Goal: Task Accomplishment & Management: Manage account settings

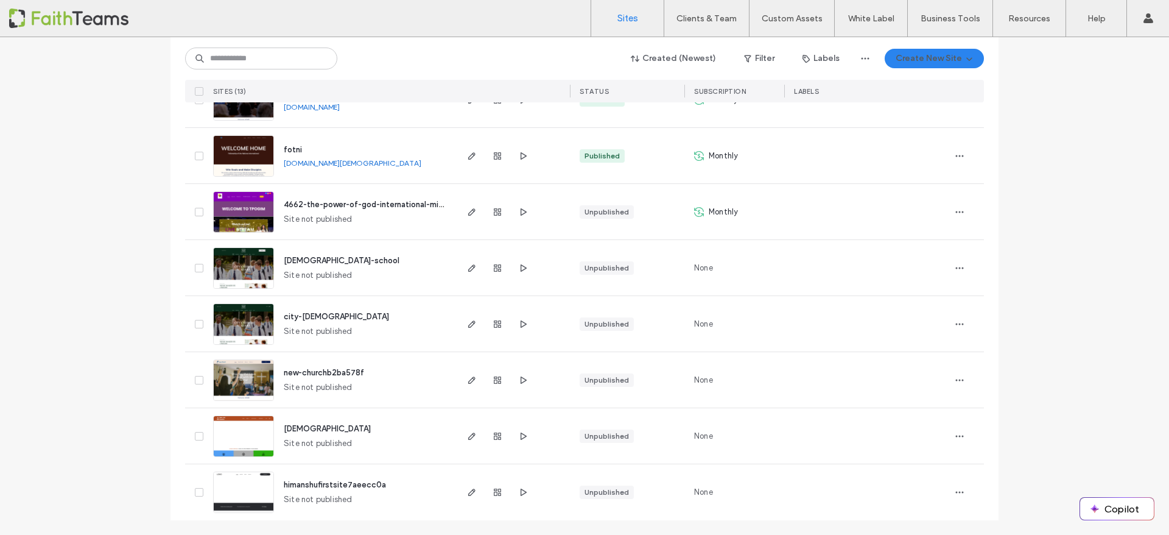
click at [306, 424] on span "[DEMOGRAPHIC_DATA]" at bounding box center [327, 428] width 87 height 9
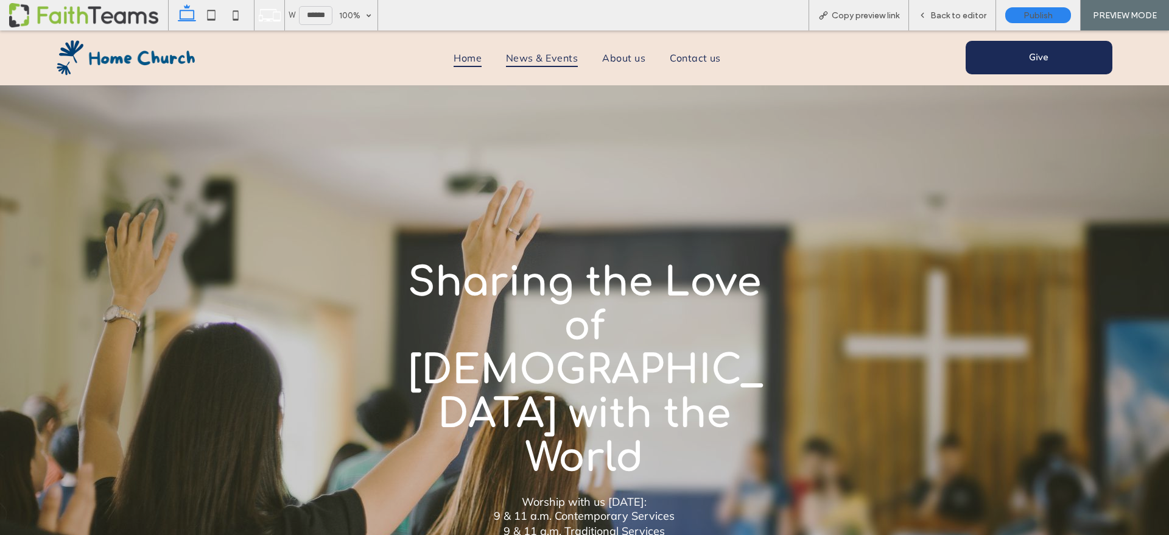
click at [538, 54] on span "News & Events" at bounding box center [542, 58] width 72 height 18
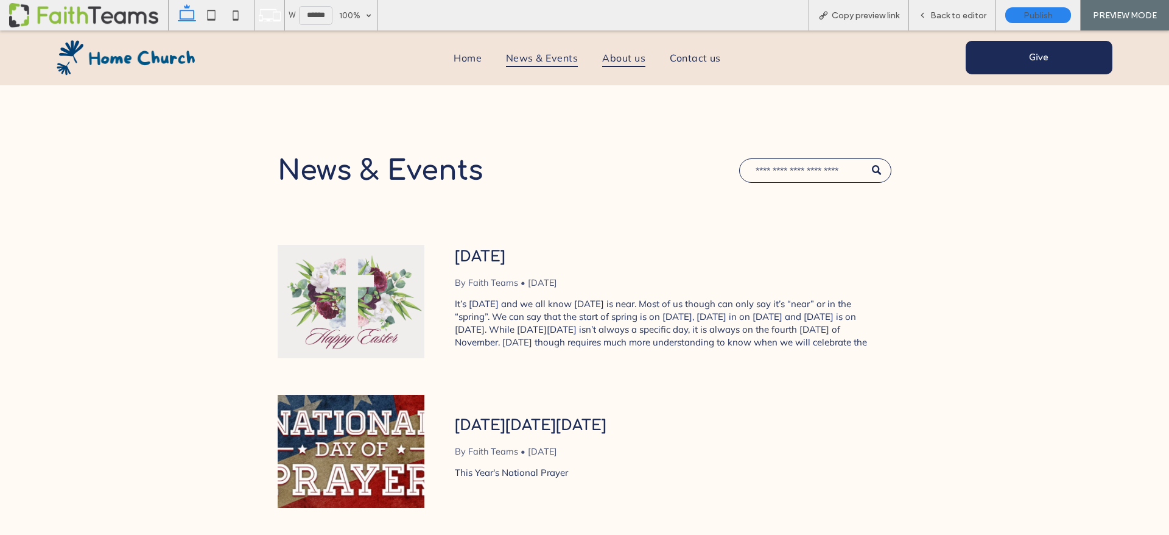
click at [630, 56] on span "About us" at bounding box center [623, 58] width 43 height 18
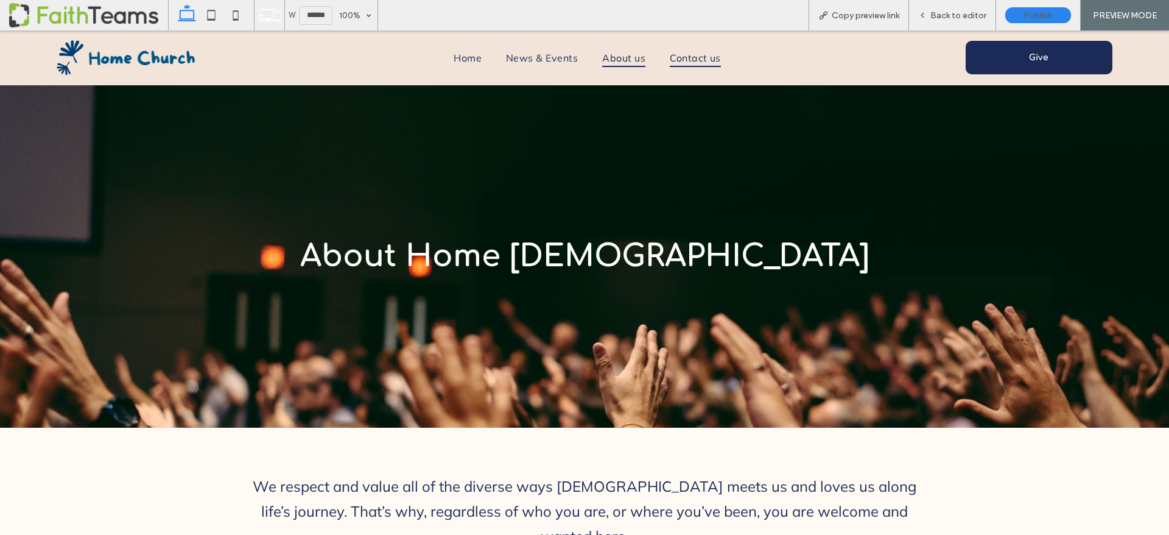
click at [683, 60] on span "Contact us" at bounding box center [695, 58] width 51 height 18
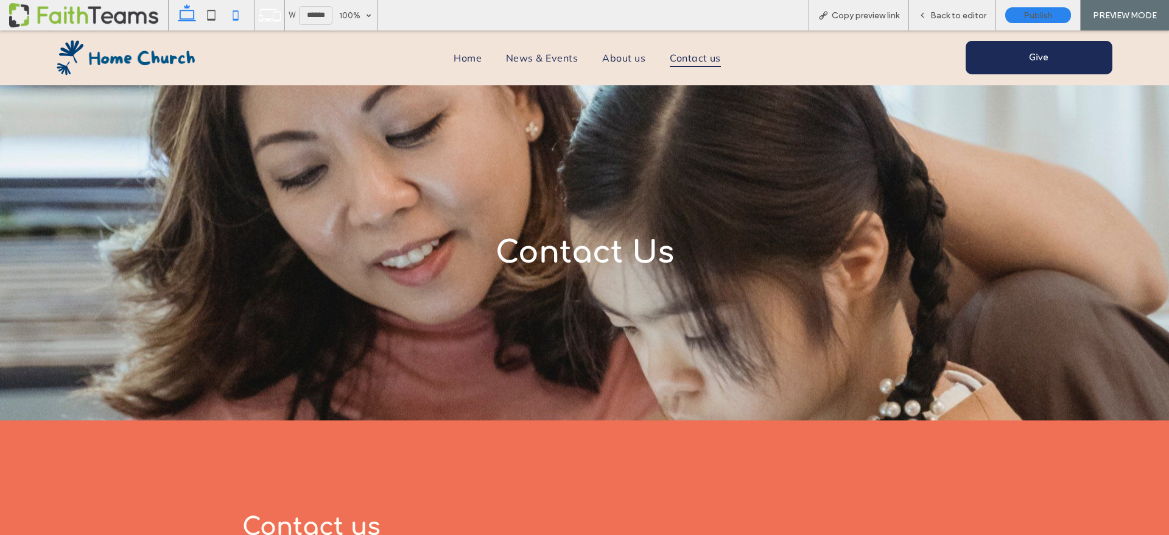
click at [231, 11] on icon at bounding box center [235, 15] width 24 height 24
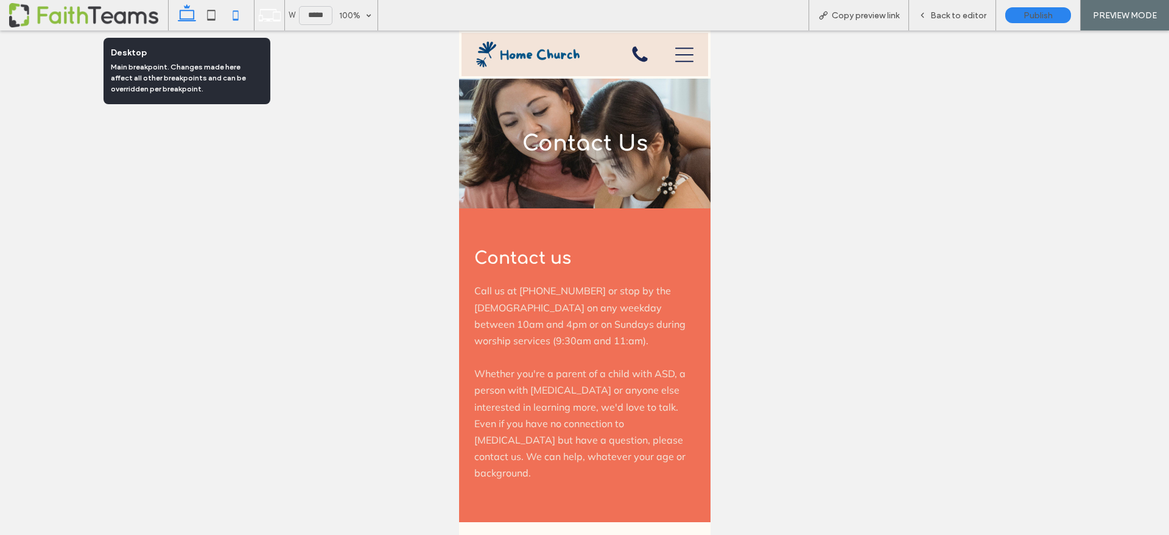
click at [180, 16] on use at bounding box center [187, 12] width 18 height 17
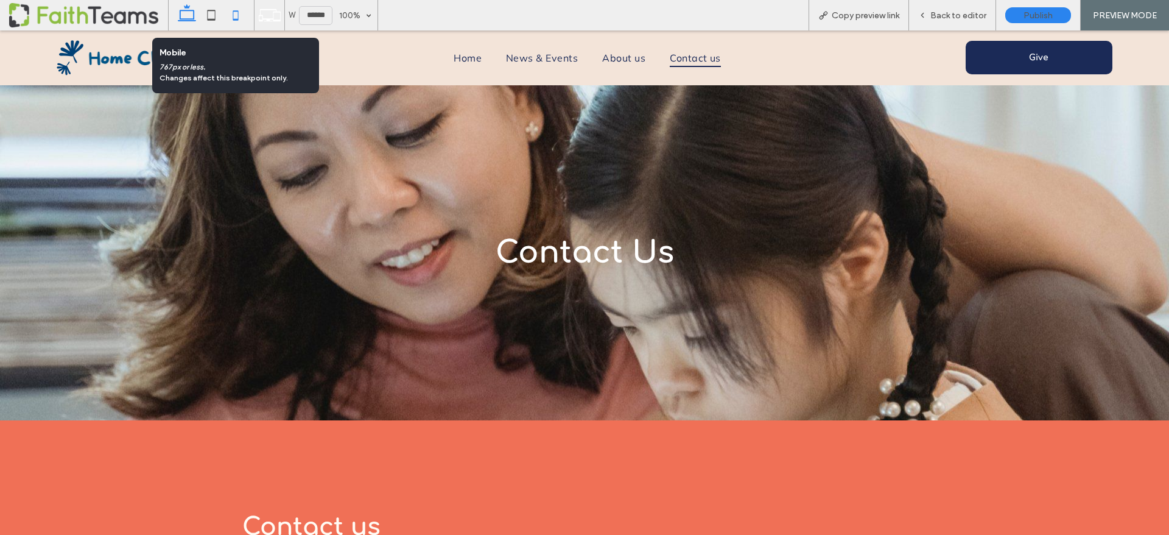
click at [241, 18] on icon at bounding box center [235, 15] width 24 height 24
type input "*****"
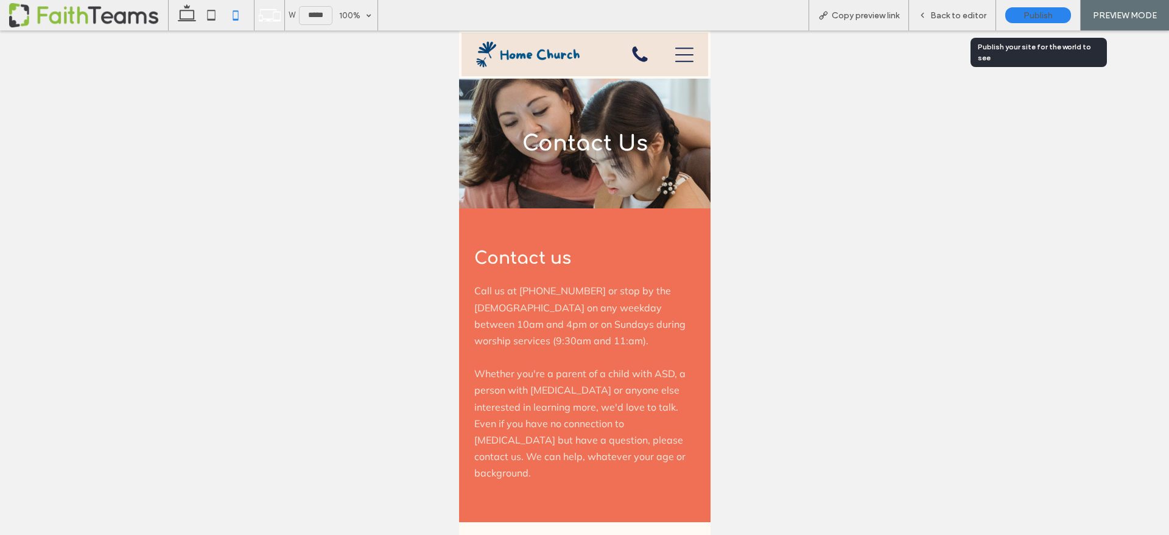
click at [1033, 14] on span "Publish" at bounding box center [1038, 15] width 29 height 10
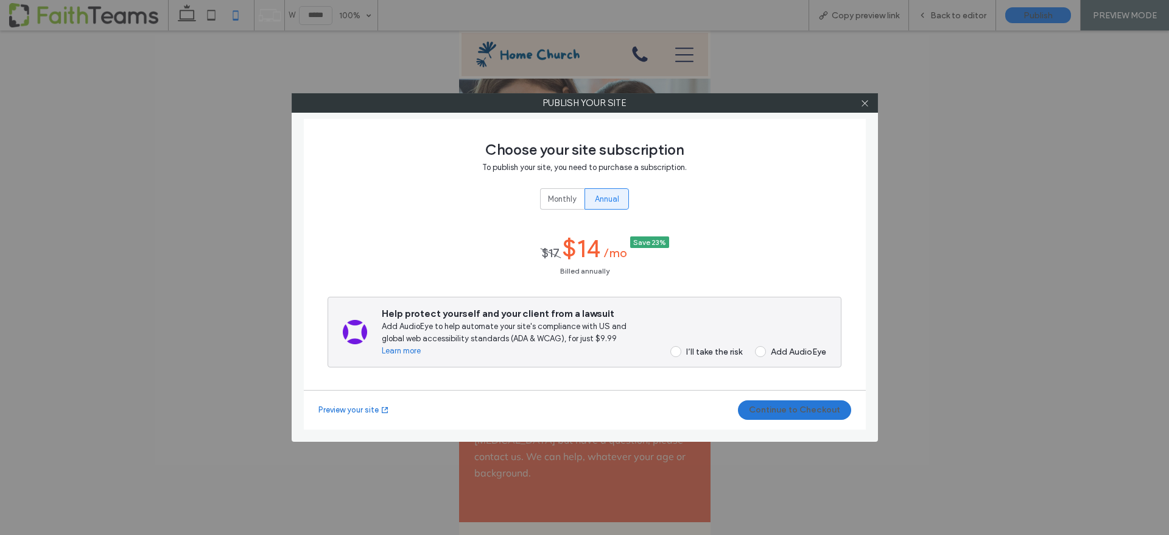
click at [766, 404] on button "Continue to Checkout" at bounding box center [794, 409] width 113 height 19
click at [680, 351] on label "I’ll take the risk" at bounding box center [702, 351] width 80 height 11
click at [806, 408] on button "Continue to Checkout" at bounding box center [794, 409] width 113 height 19
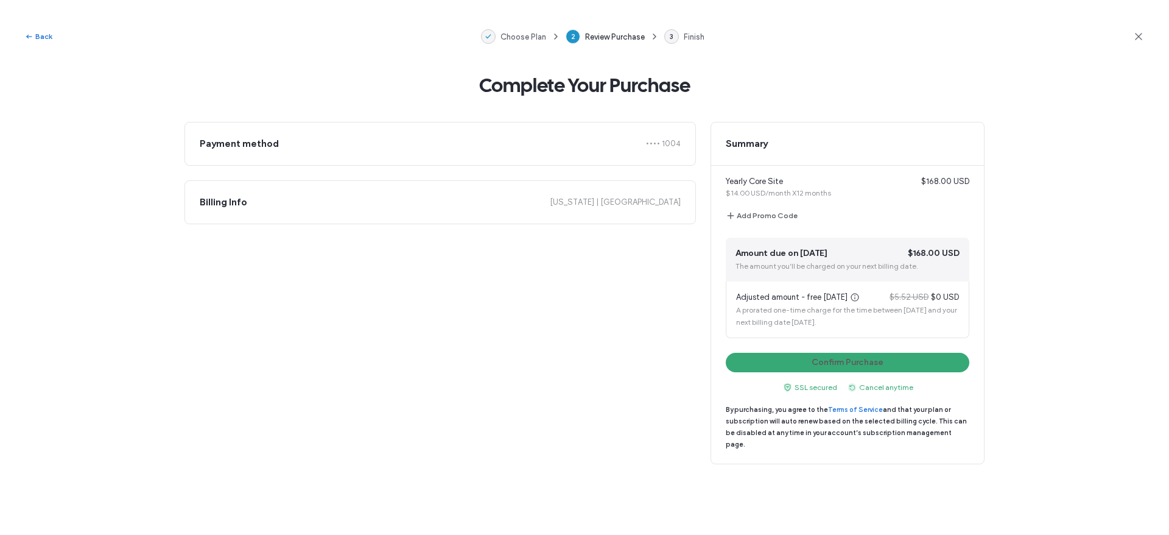
click at [44, 35] on button "Back" at bounding box center [38, 36] width 28 height 15
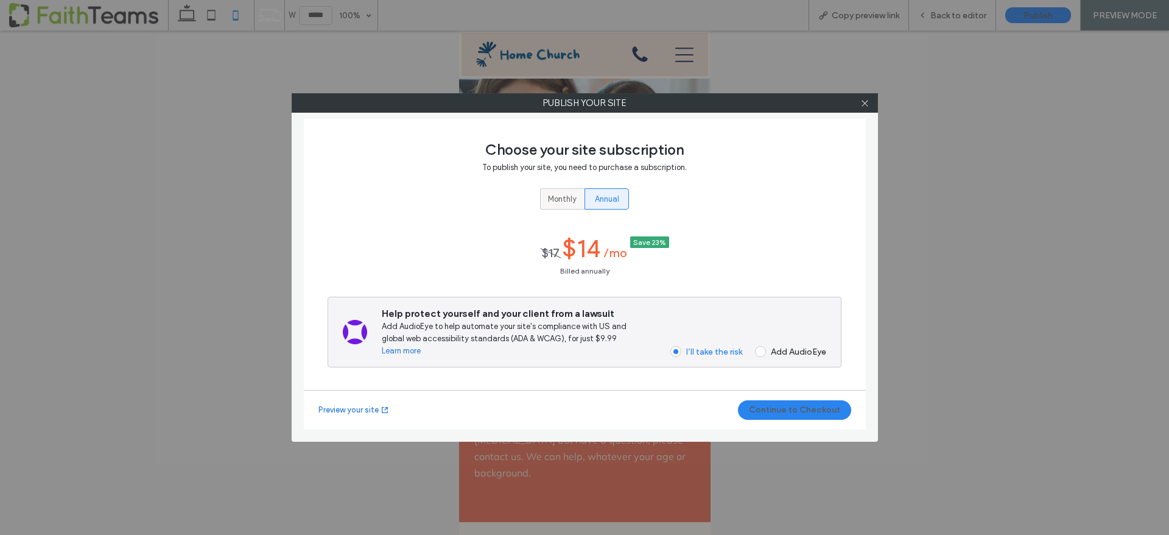
click at [553, 194] on span "Monthly" at bounding box center [562, 199] width 29 height 12
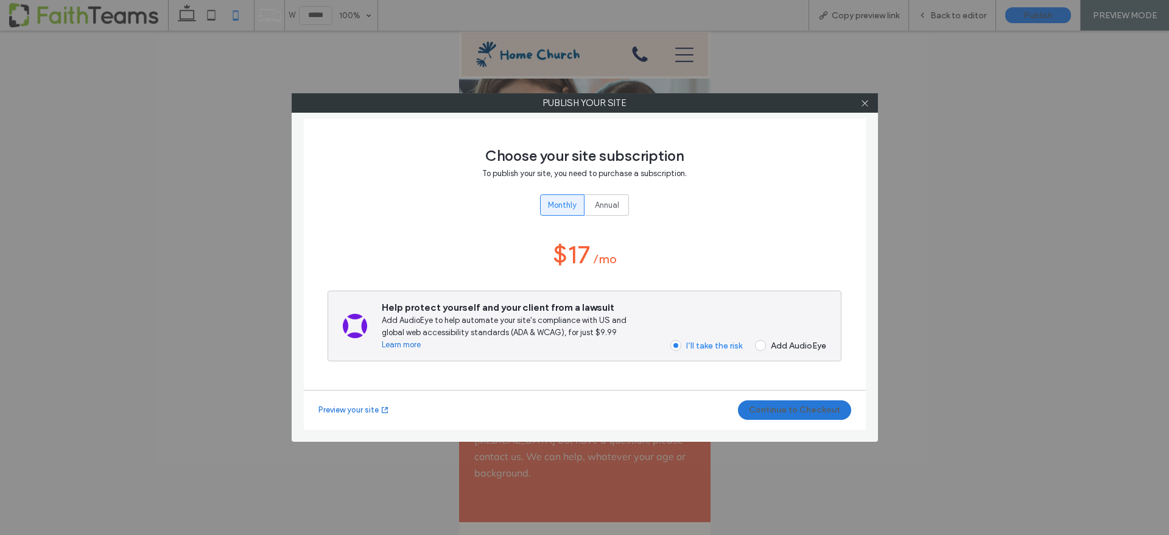
click at [768, 409] on button "Continue to Checkout" at bounding box center [794, 409] width 113 height 19
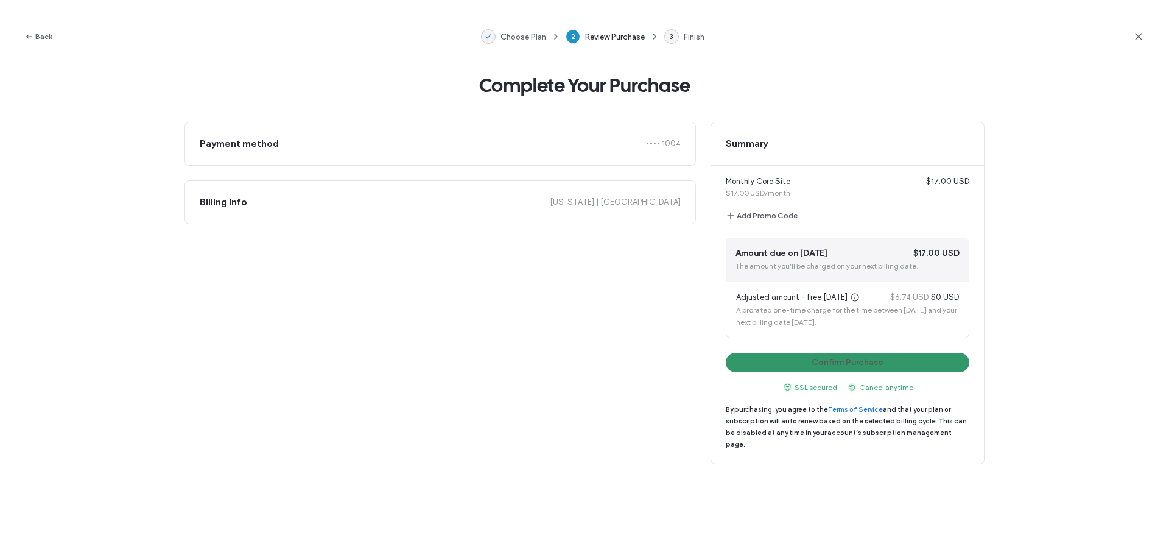
click at [776, 368] on button "Confirm Purchase" at bounding box center [848, 362] width 244 height 19
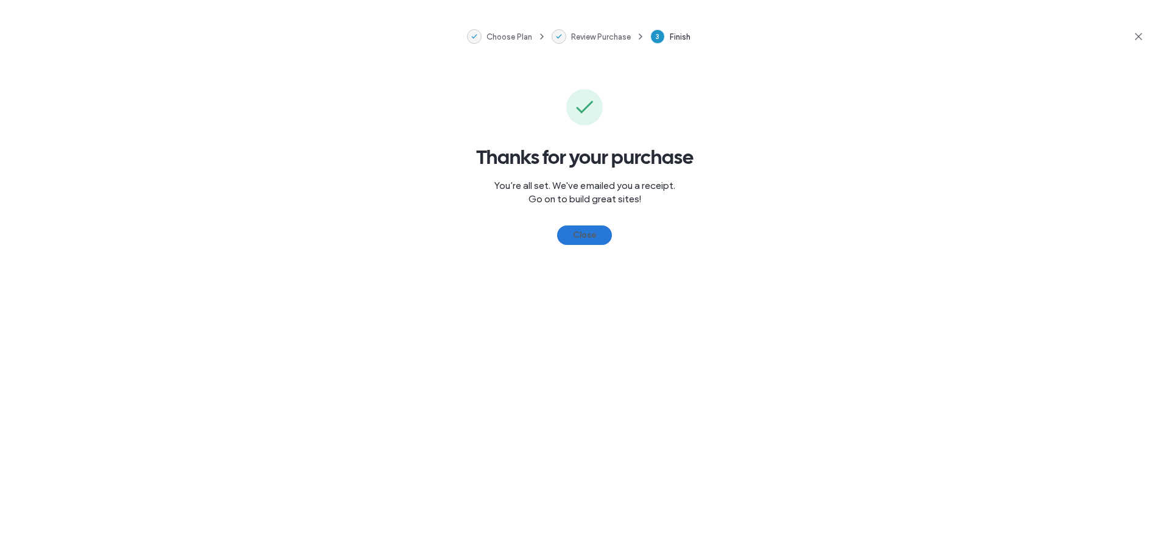
click at [591, 227] on button "Close" at bounding box center [584, 234] width 55 height 19
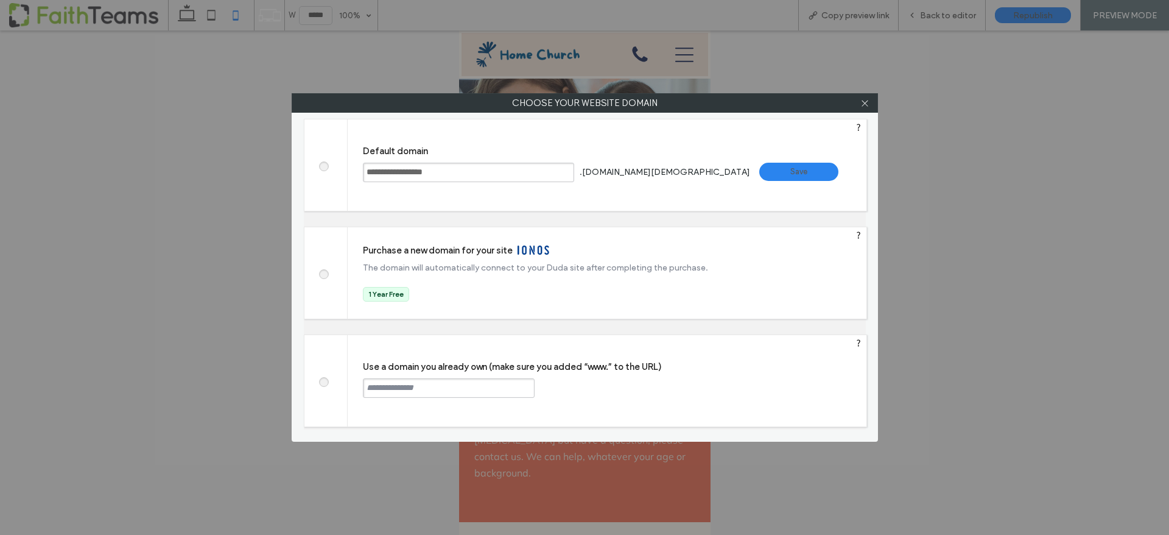
click at [457, 170] on input "**********" at bounding box center [468, 172] width 211 height 19
type input "**********"
click at [759, 168] on div "Save" at bounding box center [798, 172] width 79 height 18
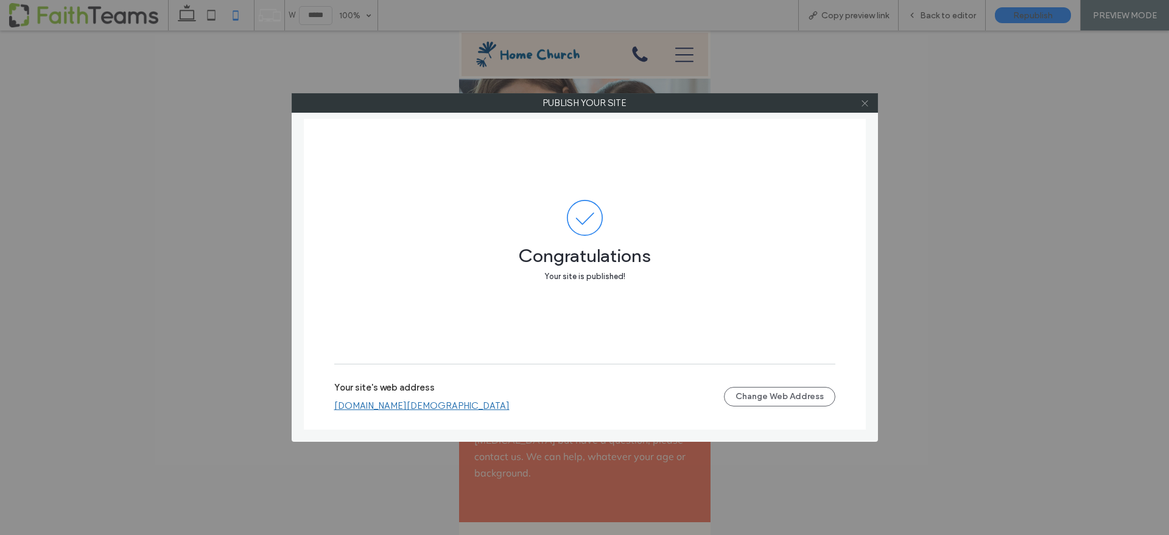
click at [865, 100] on icon at bounding box center [864, 103] width 9 height 9
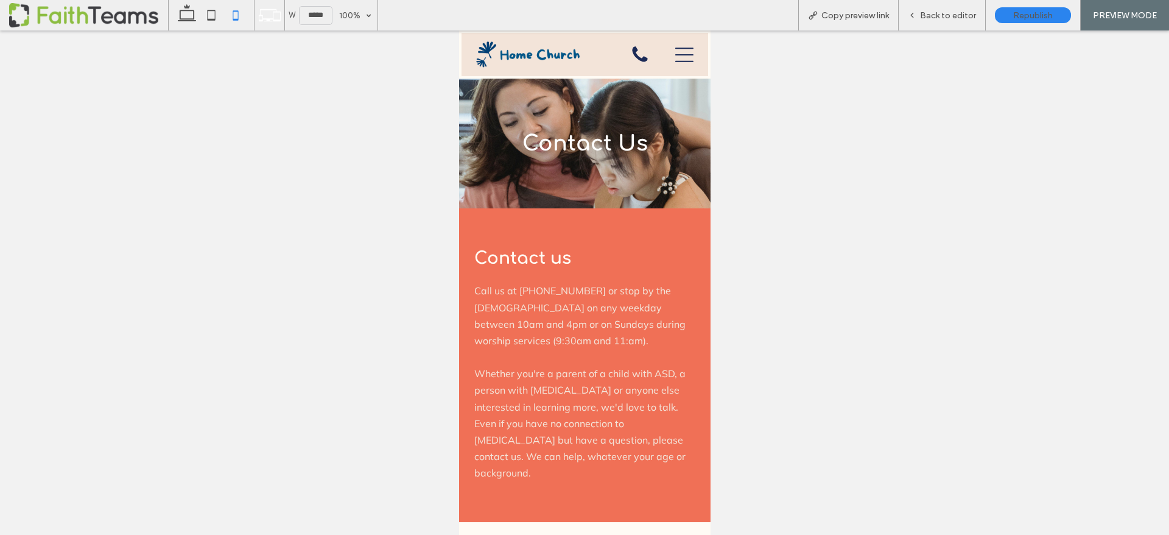
click at [60, 7] on span at bounding box center [88, 15] width 159 height 24
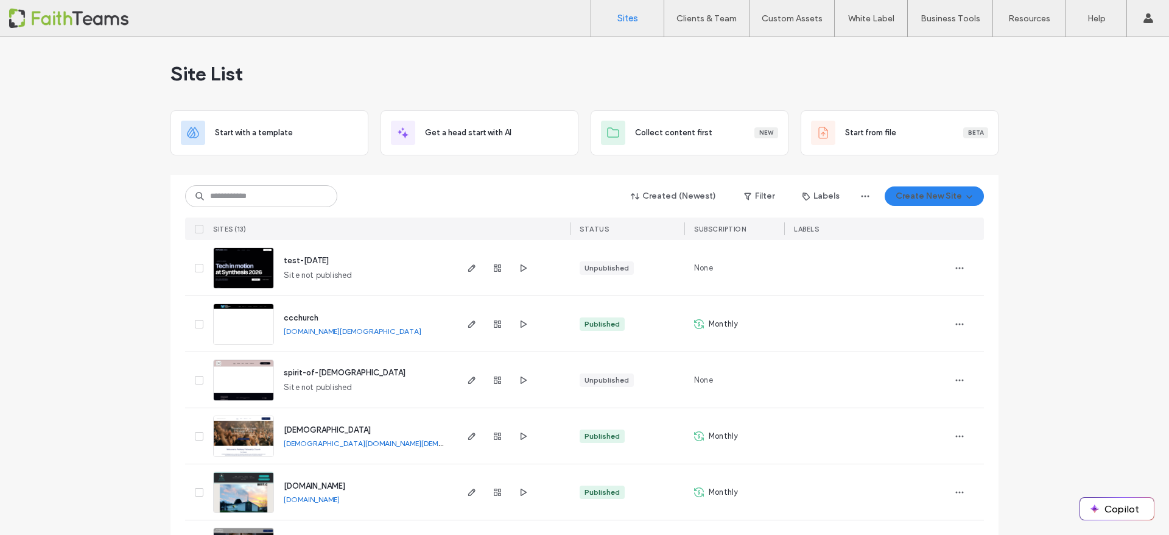
click at [295, 314] on span "ccchurch" at bounding box center [301, 317] width 35 height 9
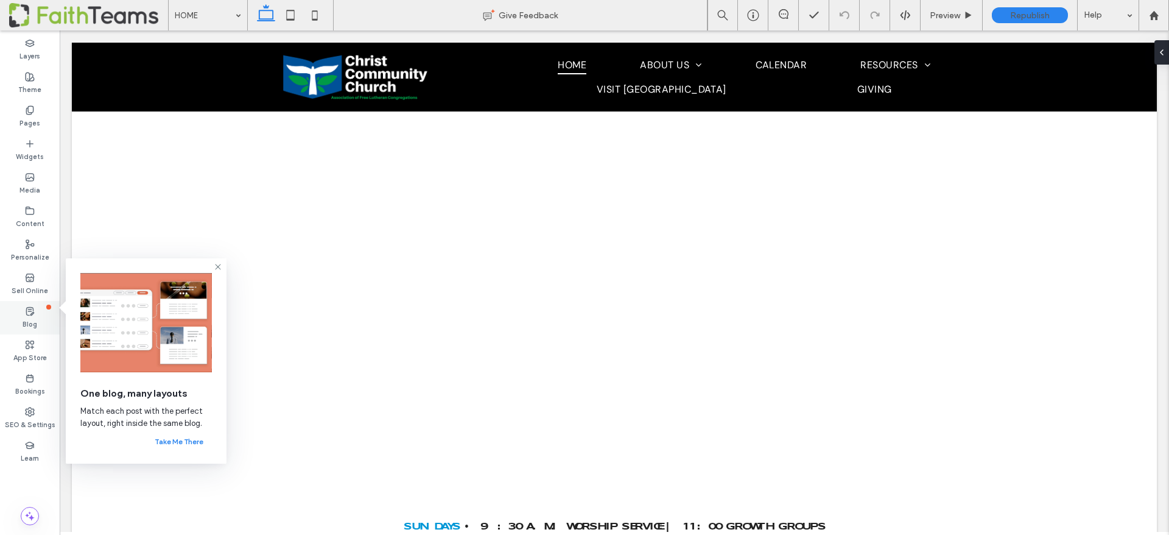
click at [33, 314] on icon at bounding box center [30, 311] width 10 height 10
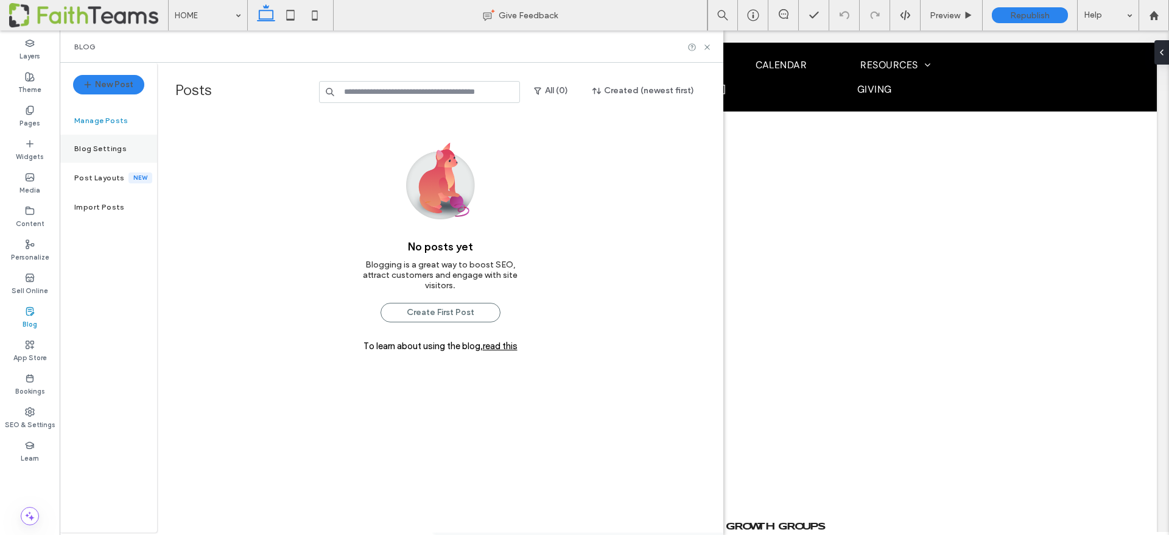
click at [95, 152] on label "Blog Settings" at bounding box center [100, 148] width 52 height 9
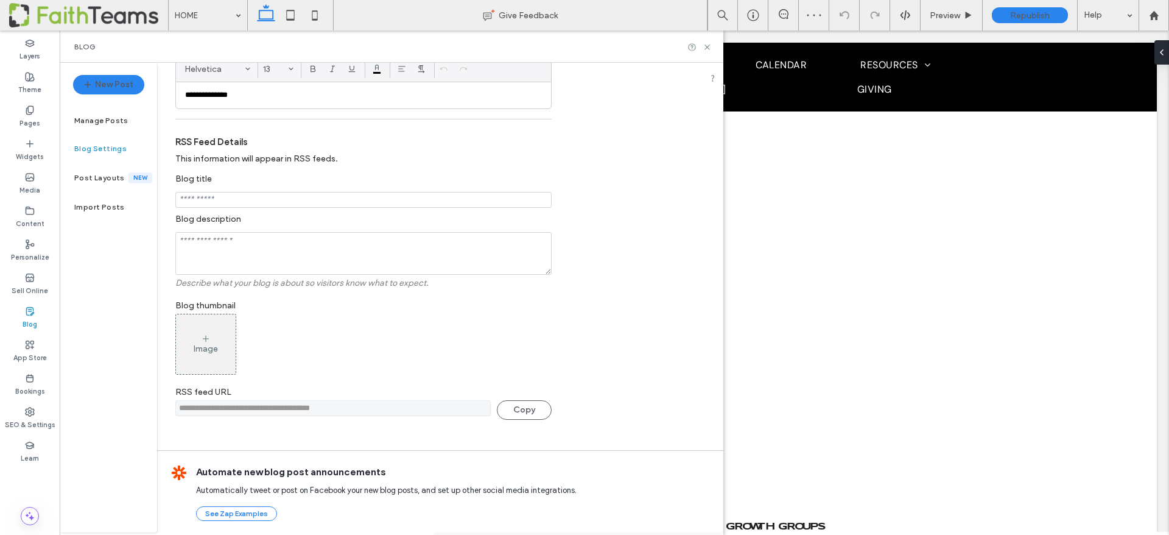
scroll to position [256, 0]
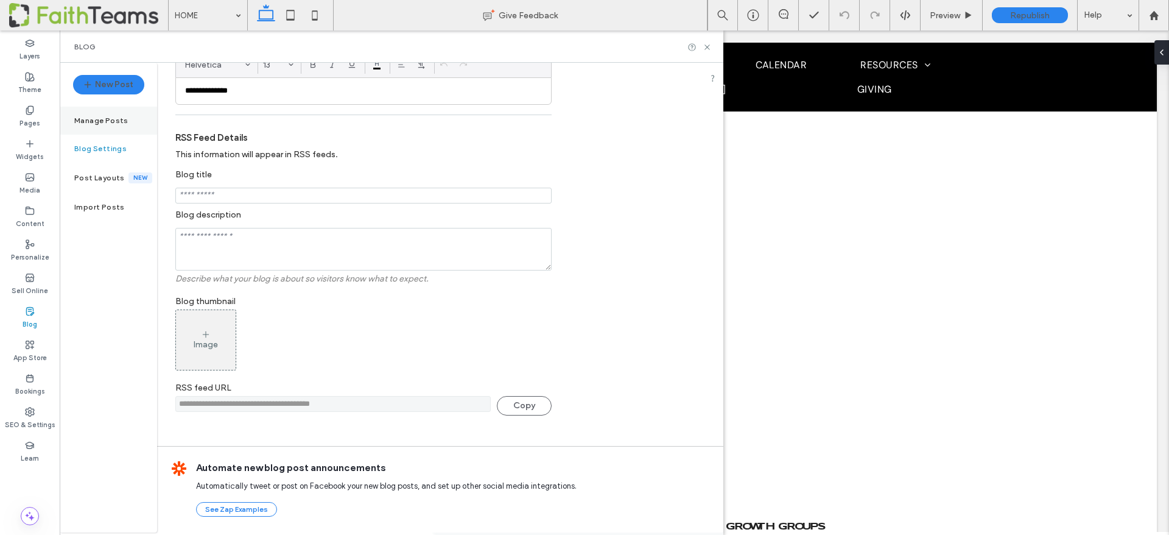
click at [100, 118] on label "Manage Posts" at bounding box center [101, 120] width 54 height 9
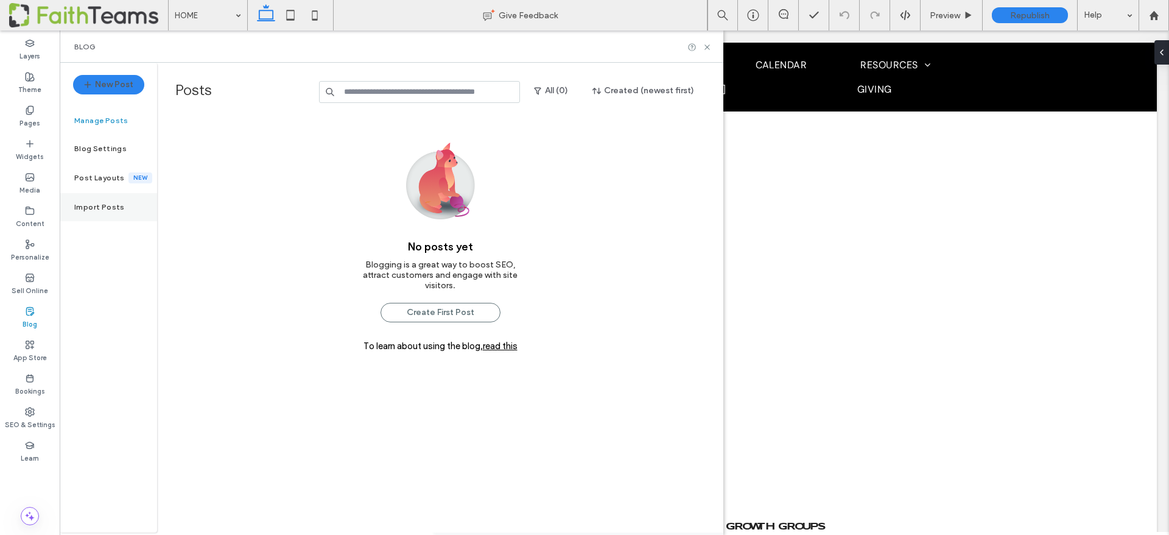
click at [94, 206] on label "Import Posts" at bounding box center [99, 207] width 51 height 9
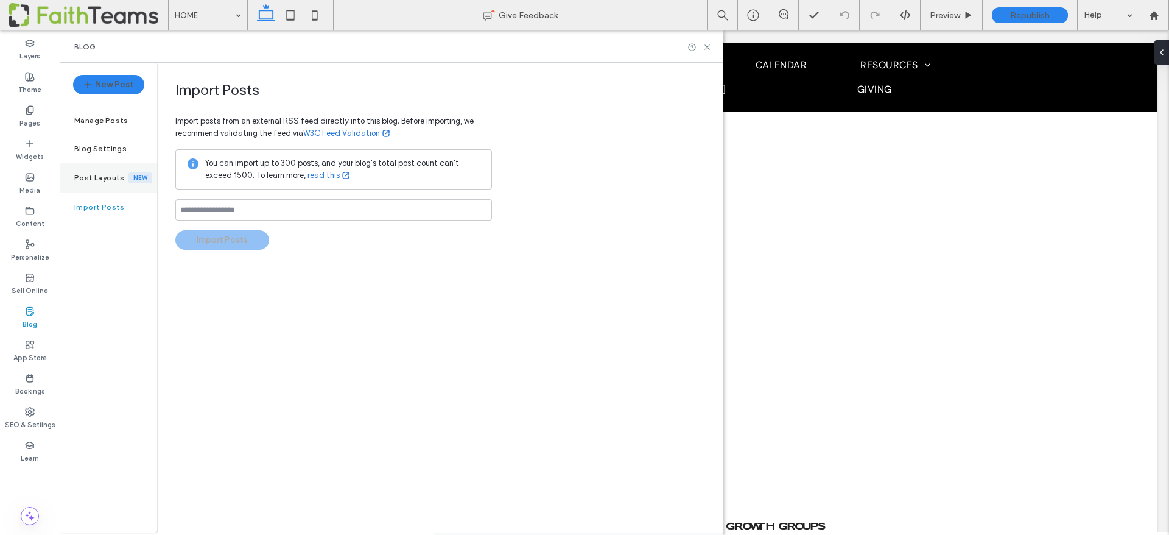
click at [87, 174] on label "Post Layouts" at bounding box center [101, 178] width 54 height 9
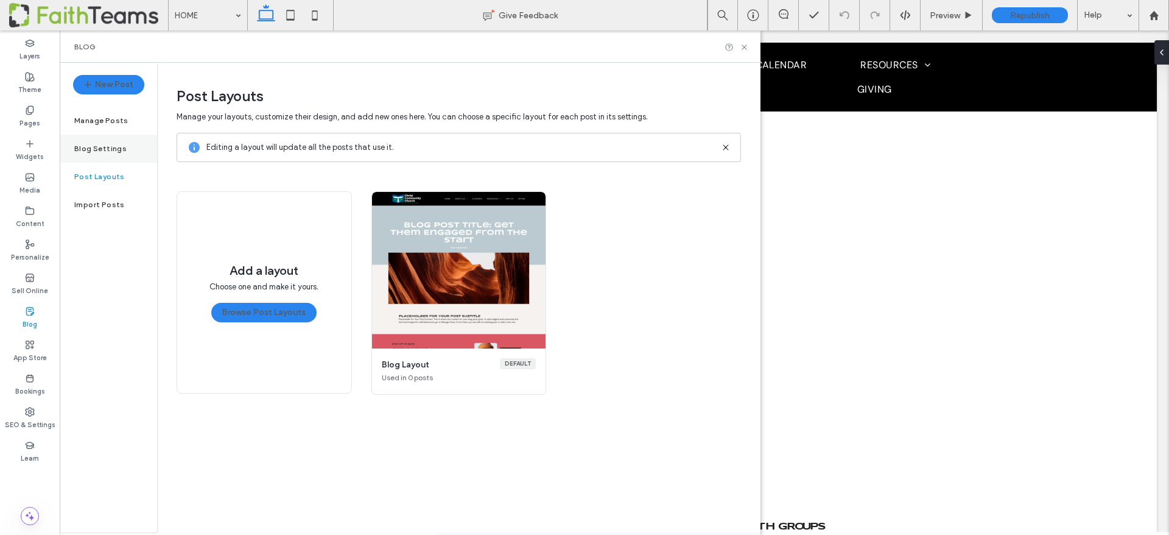
click at [89, 149] on label "Blog Settings" at bounding box center [100, 148] width 52 height 9
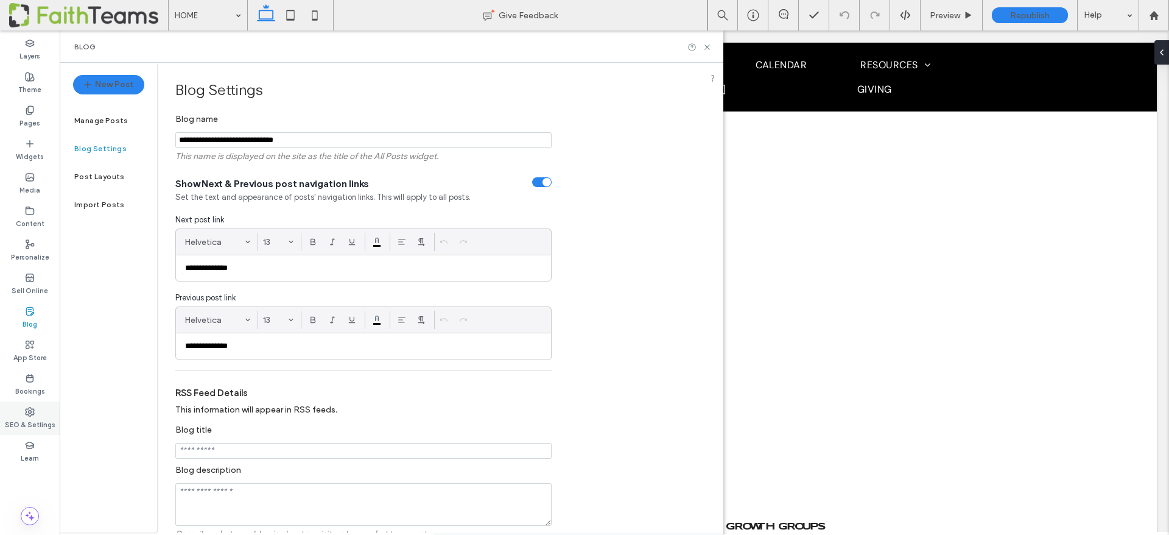
click at [27, 418] on label "SEO & Settings" at bounding box center [30, 422] width 51 height 13
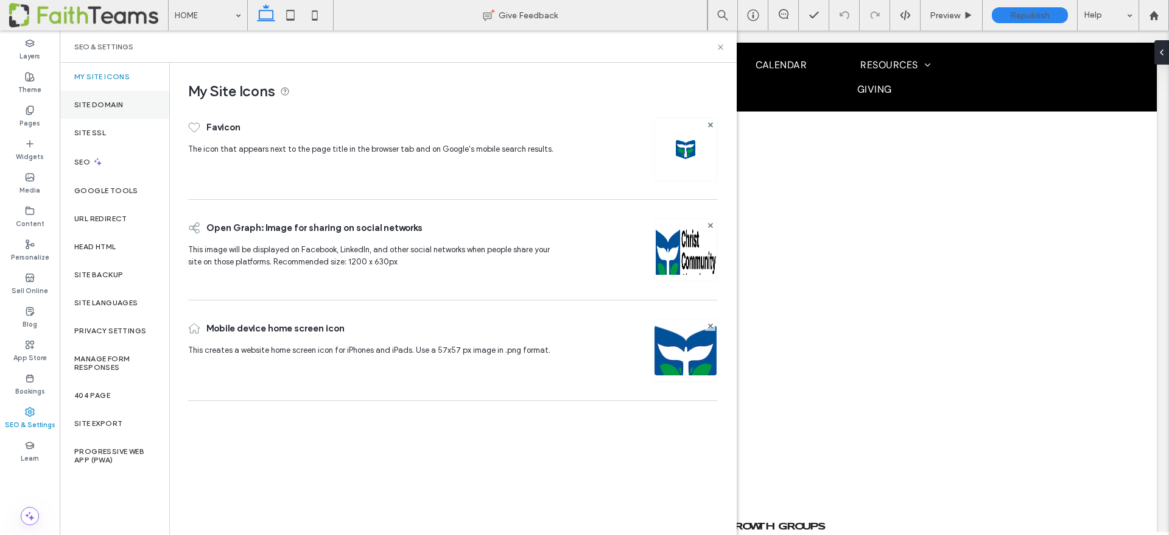
click at [109, 105] on label "Site Domain" at bounding box center [98, 104] width 49 height 9
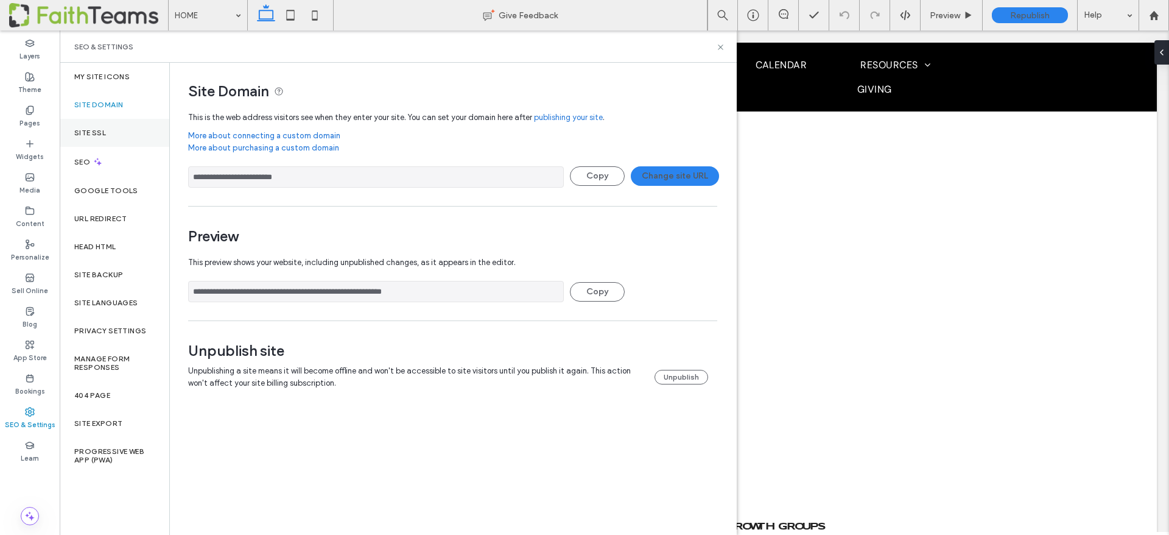
click at [102, 130] on label "Site SSL" at bounding box center [90, 132] width 32 height 9
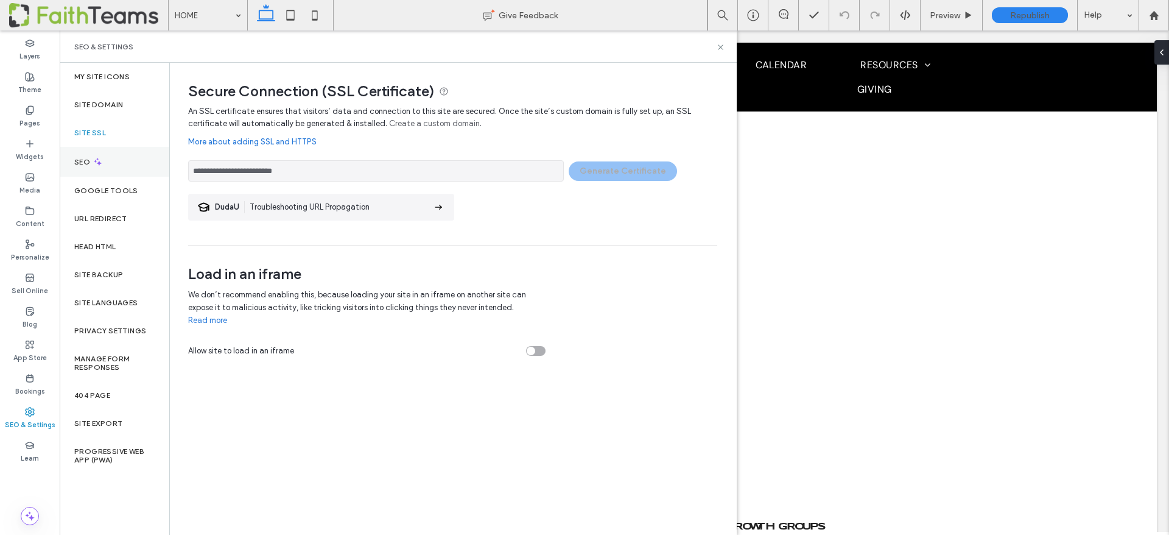
click at [85, 162] on label "SEO" at bounding box center [83, 162] width 18 height 9
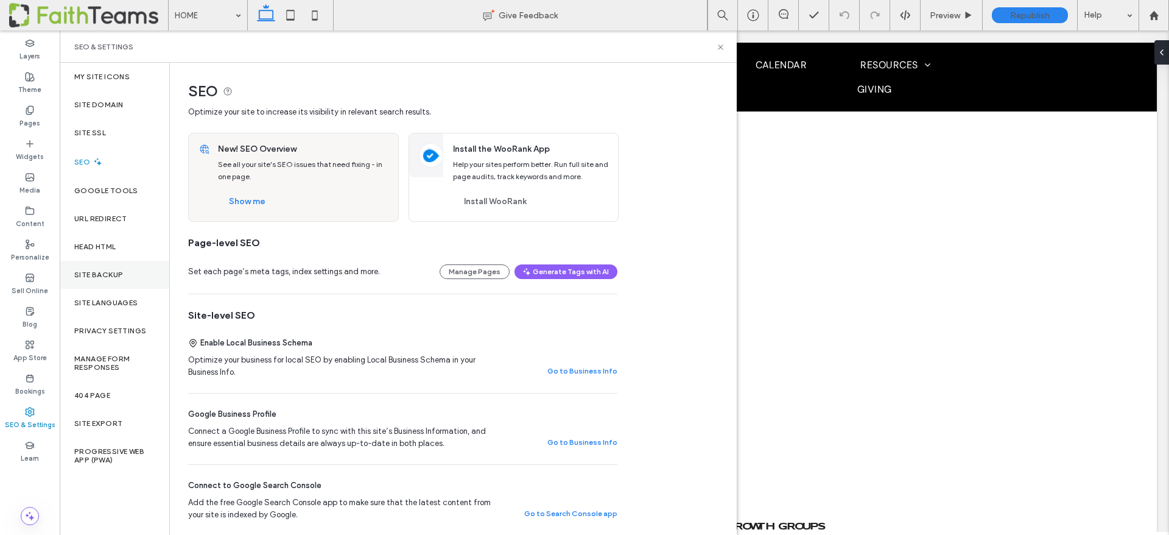
click at [114, 265] on div "Site Backup" at bounding box center [115, 275] width 110 height 28
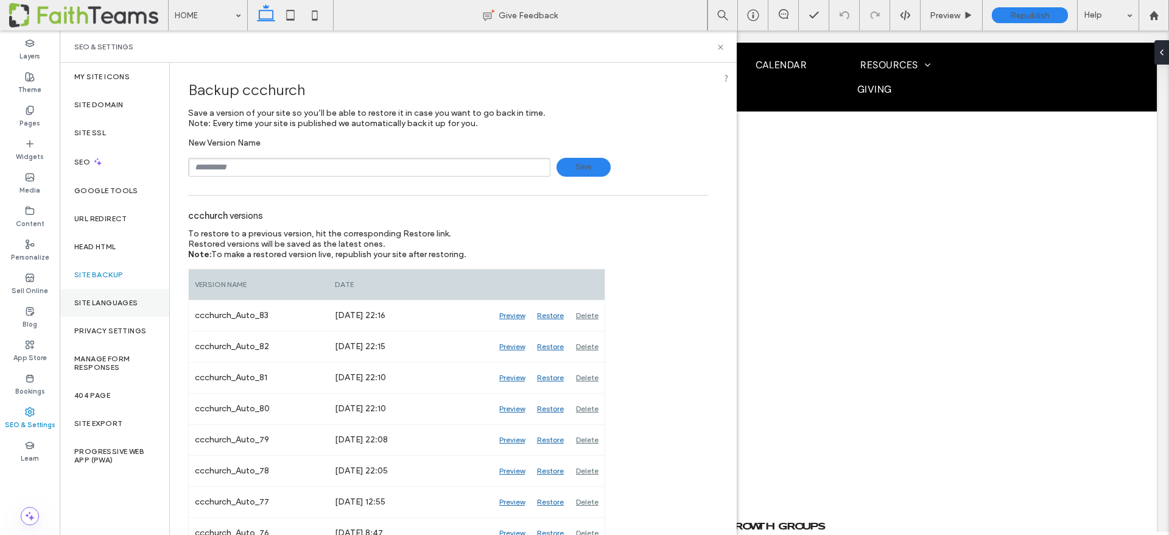
click at [95, 295] on div "Site Languages" at bounding box center [115, 303] width 110 height 28
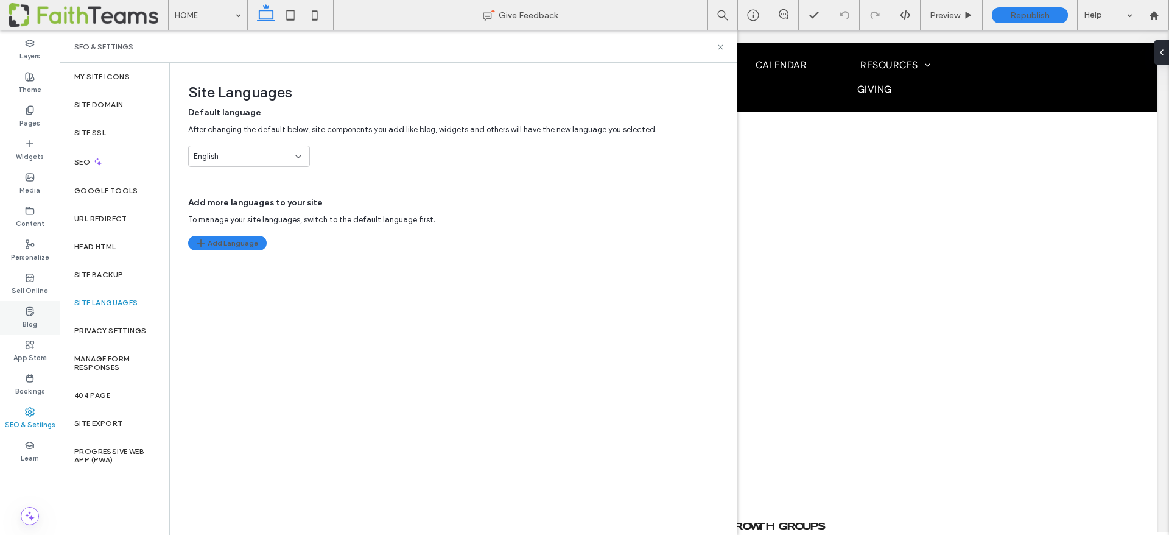
click at [21, 307] on div "Blog" at bounding box center [30, 317] width 60 height 33
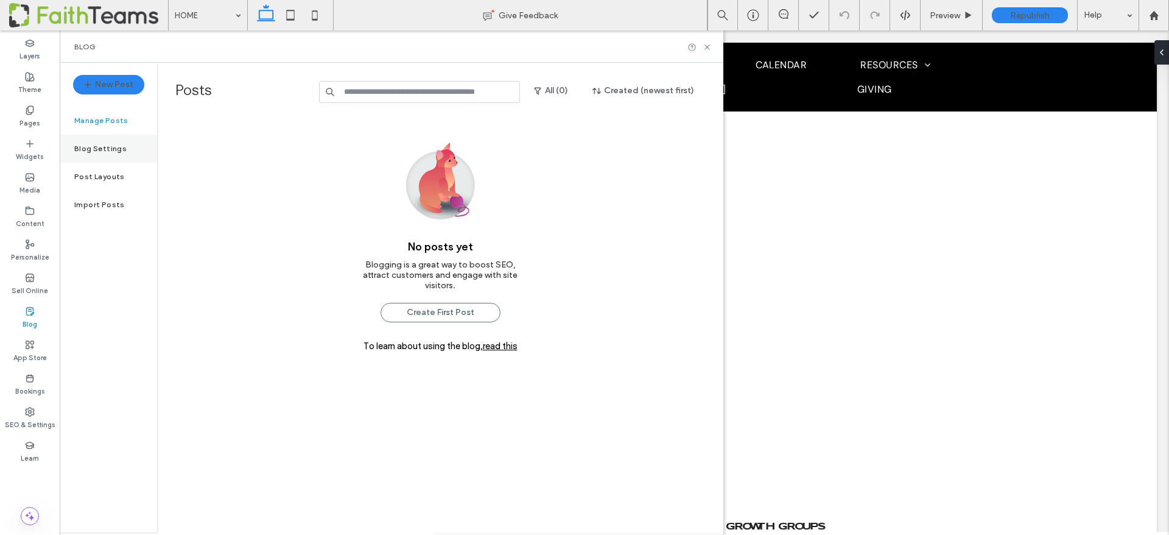
click at [115, 147] on label "Blog Settings" at bounding box center [100, 148] width 52 height 9
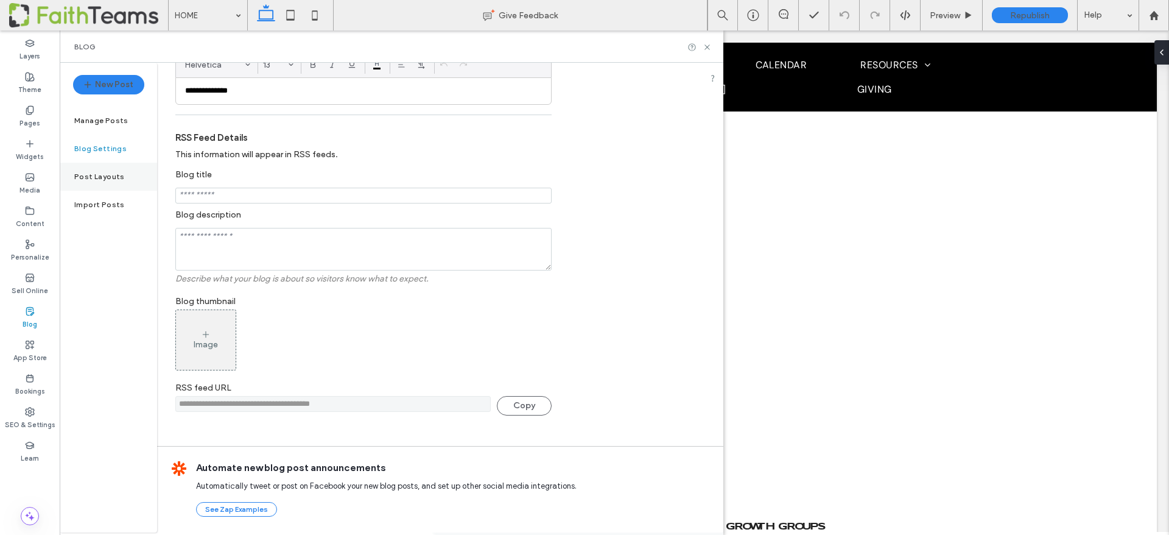
click at [109, 174] on label "Post Layouts" at bounding box center [99, 176] width 51 height 9
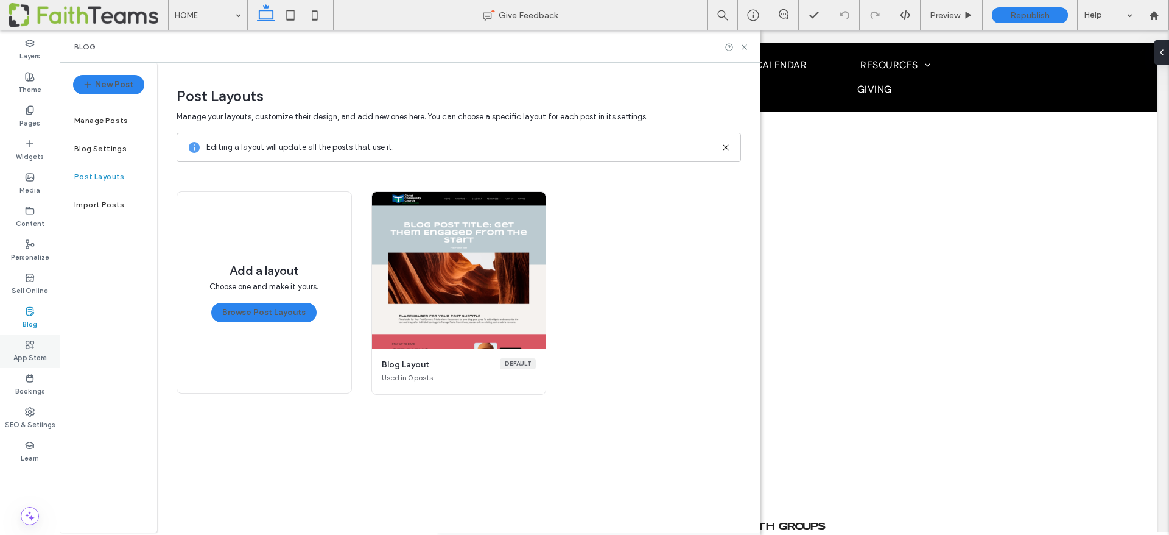
click at [32, 354] on label "App Store" at bounding box center [29, 356] width 33 height 13
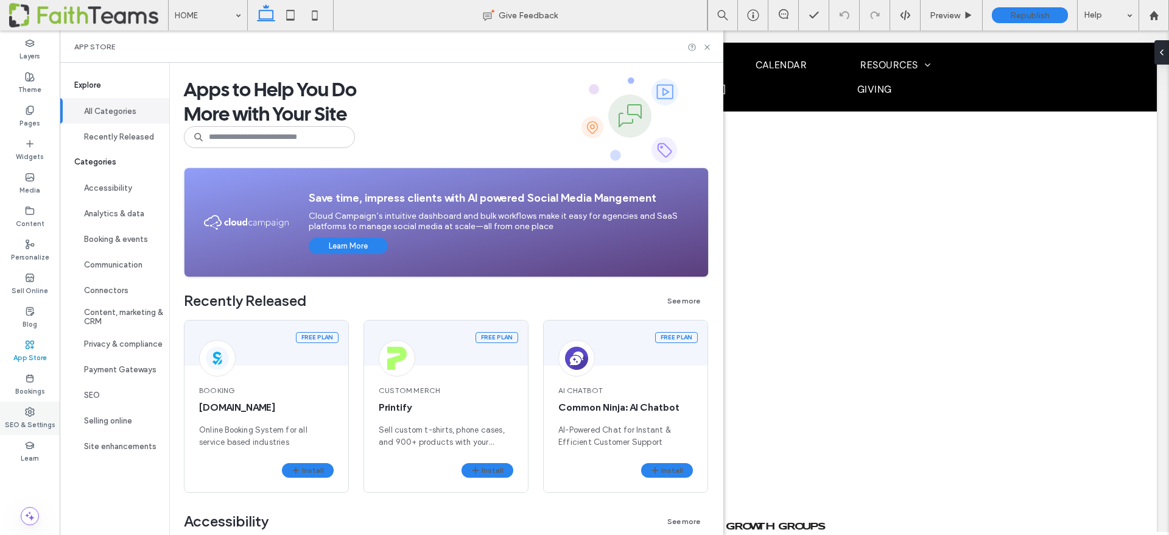
click at [27, 409] on icon at bounding box center [30, 412] width 10 height 10
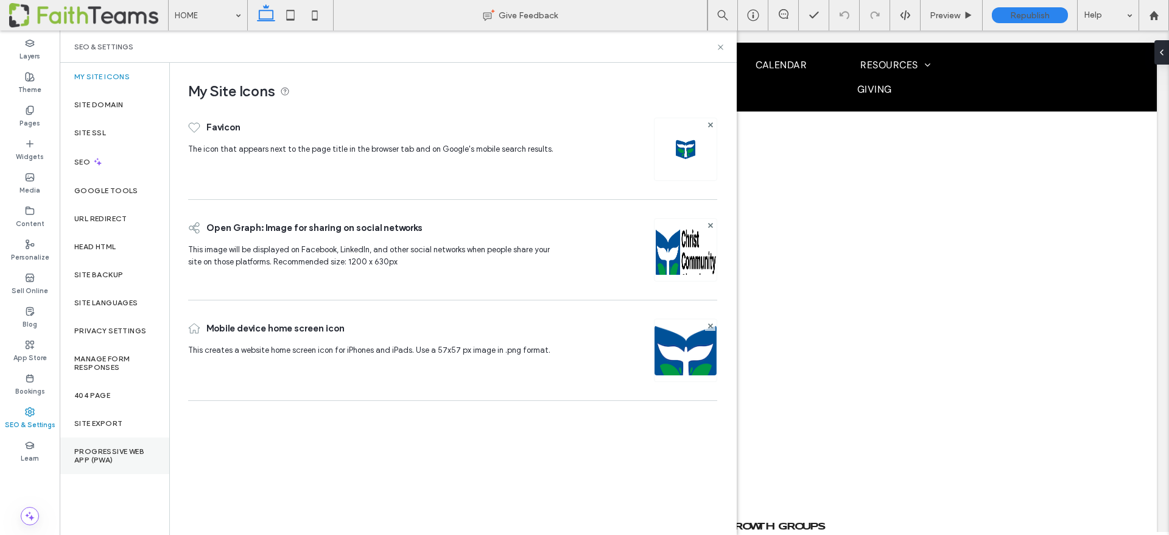
click at [103, 444] on div "Progressive Web App (PWA)" at bounding box center [115, 455] width 110 height 37
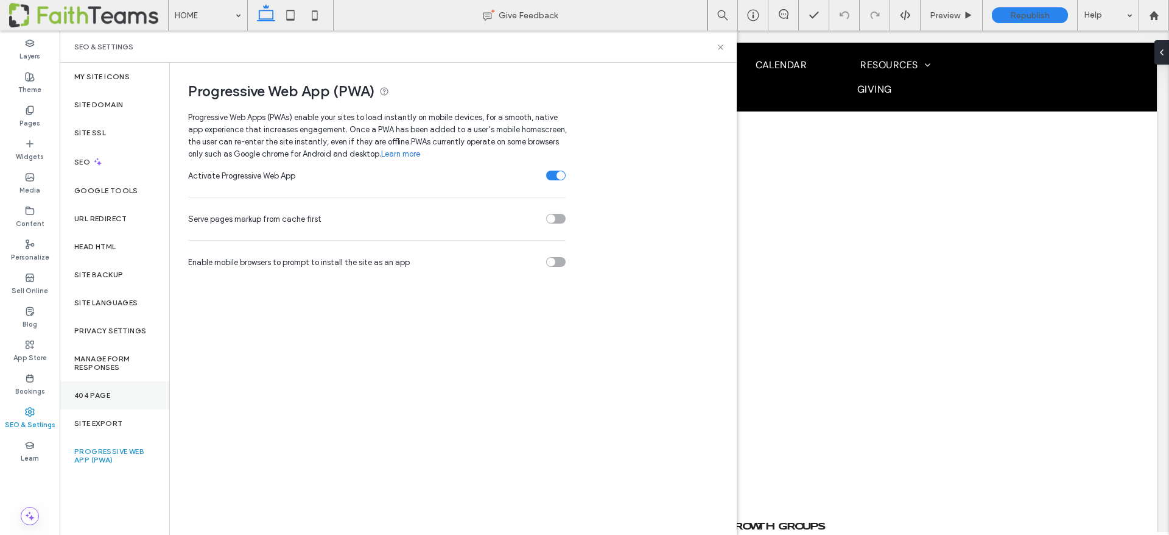
click at [89, 393] on label "404 Page" at bounding box center [92, 395] width 36 height 9
